Goal: Find specific page/section: Find specific page/section

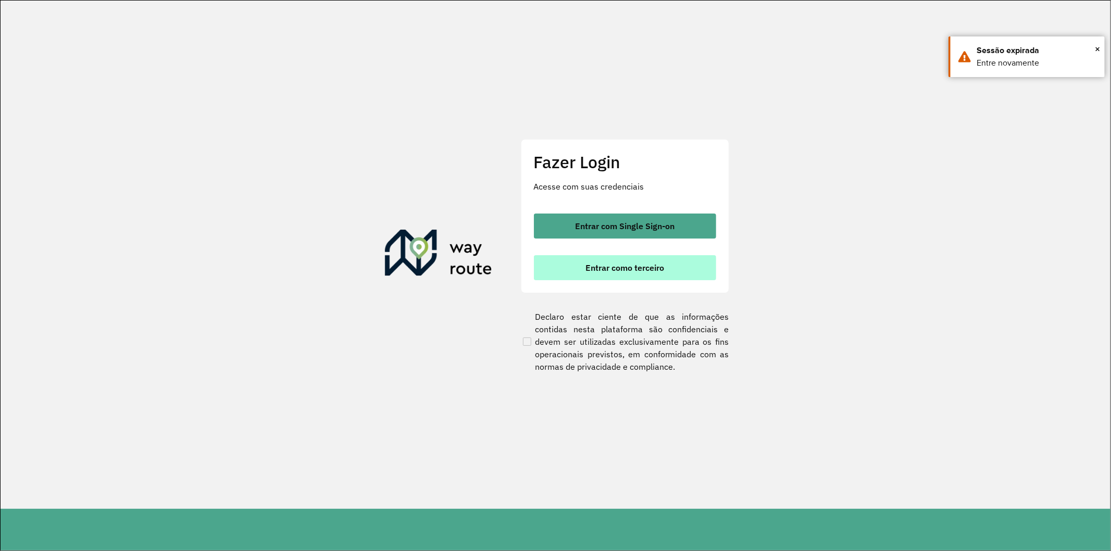
click at [660, 261] on button "Entrar como terceiro" at bounding box center [625, 267] width 182 height 25
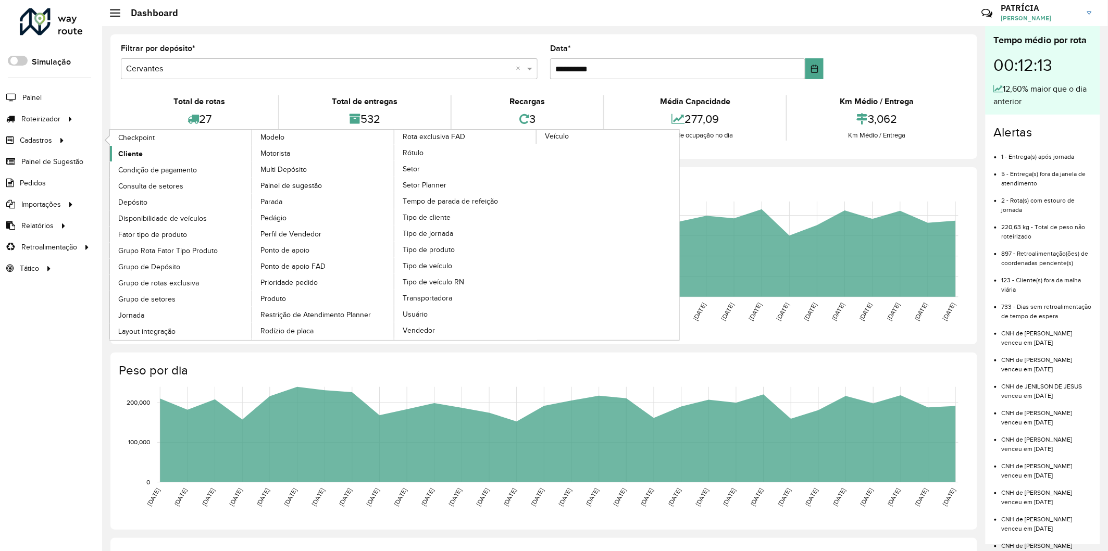
click at [123, 150] on span "Cliente" at bounding box center [130, 153] width 24 height 11
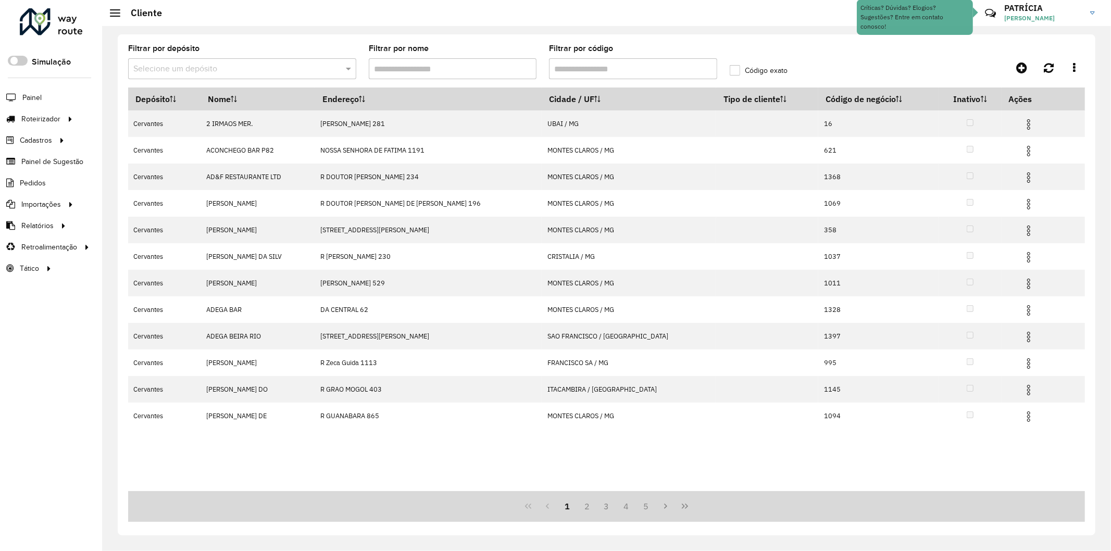
click at [577, 74] on input "Filtrar por código" at bounding box center [633, 68] width 168 height 21
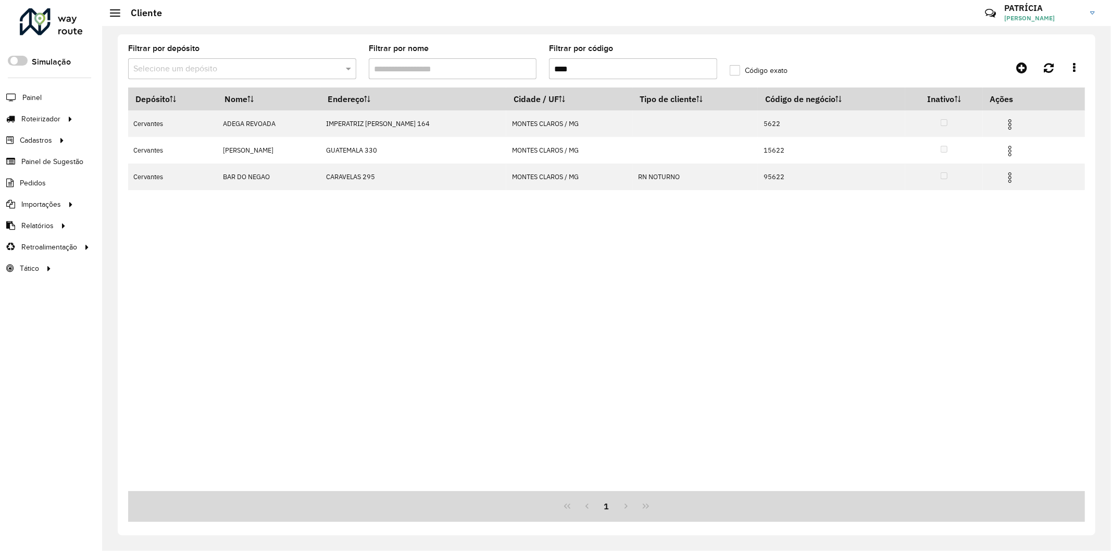
type input "****"
click at [740, 66] on label "Código exato" at bounding box center [759, 70] width 58 height 11
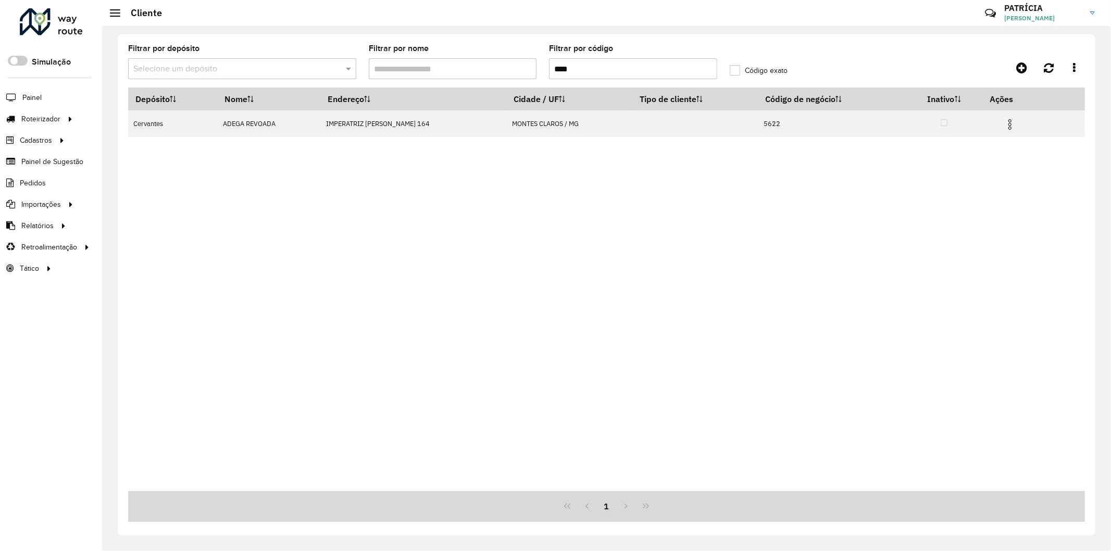
click at [434, 220] on div "Depósito Nome Endereço Cidade / UF Tipo de cliente Código de negócio Inativo Aç…" at bounding box center [606, 290] width 957 height 404
click at [735, 66] on label "Código exato" at bounding box center [759, 70] width 58 height 11
click at [0, 0] on div "Aguarde..." at bounding box center [0, 0] width 0 height 0
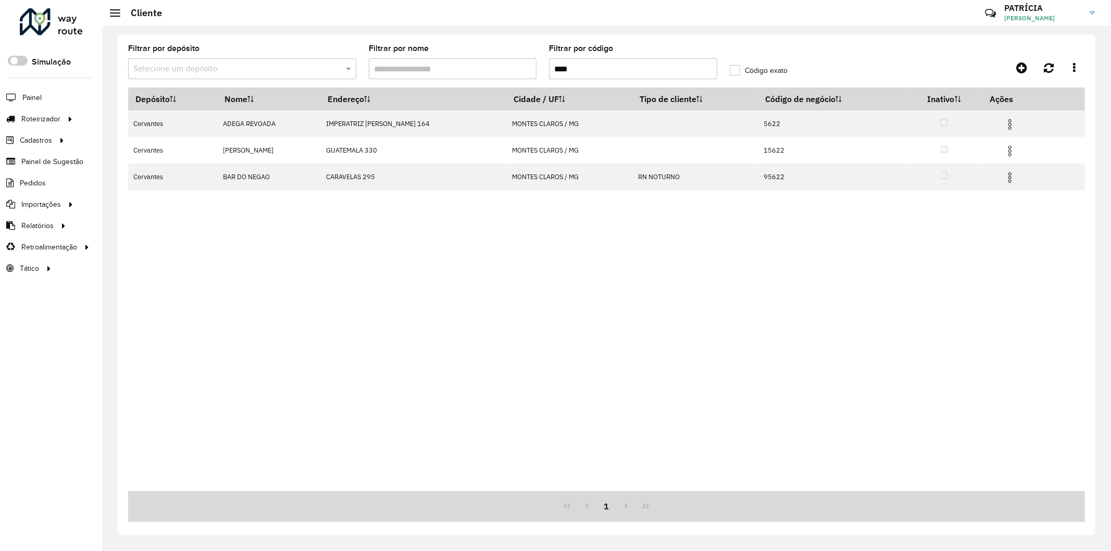
drag, startPoint x: 600, startPoint y: 68, endPoint x: 428, endPoint y: 69, distance: 171.4
click at [428, 69] on formly-group "Filtrar por depósito Selecione um depósito Filtrar por nome Filtrar por código …" at bounding box center [483, 66] width 722 height 43
